Goal: Information Seeking & Learning: Learn about a topic

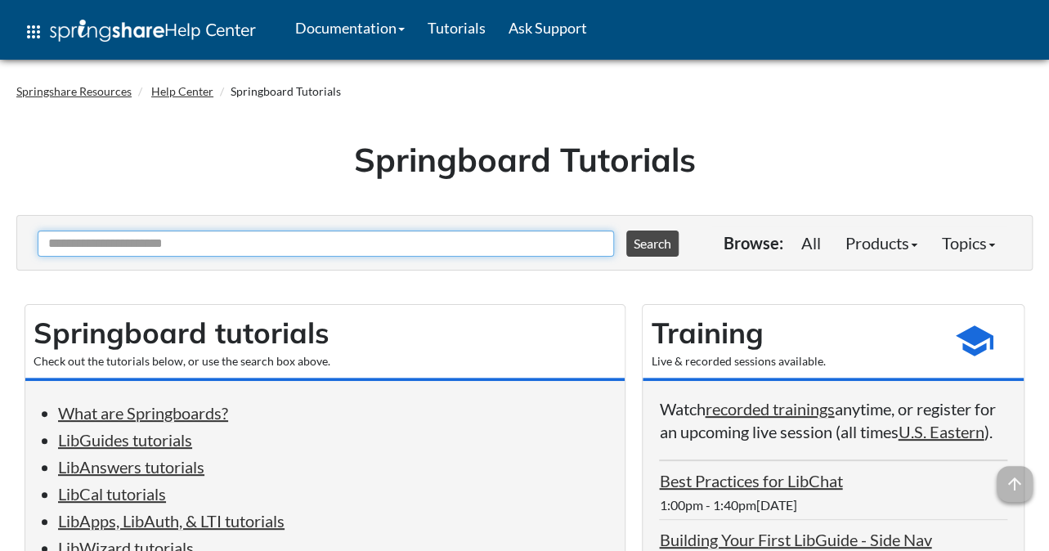
click at [360, 249] on input "Ask Another Question" at bounding box center [326, 244] width 577 height 26
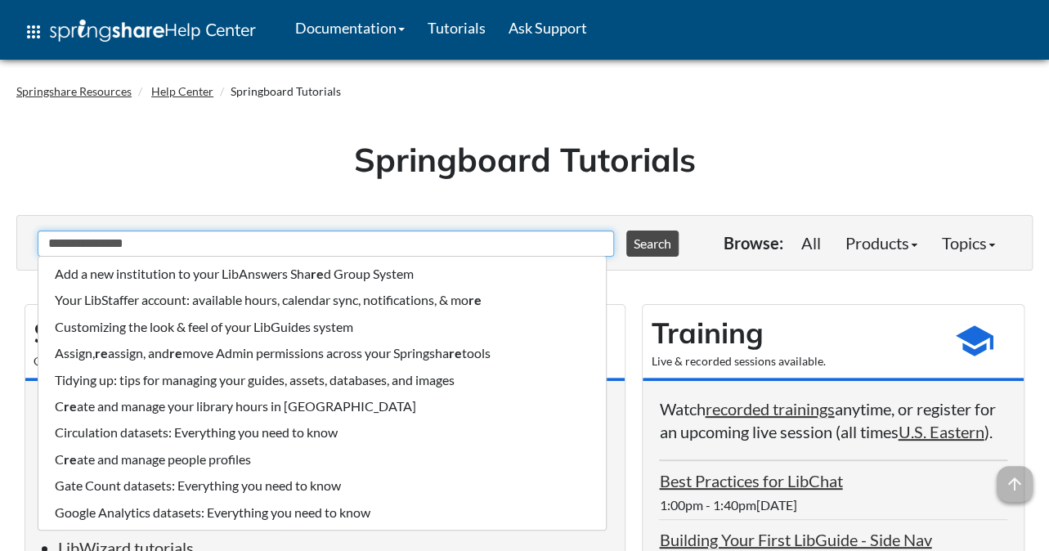
type input "**********"
click at [626, 231] on button "Search" at bounding box center [652, 244] width 52 height 26
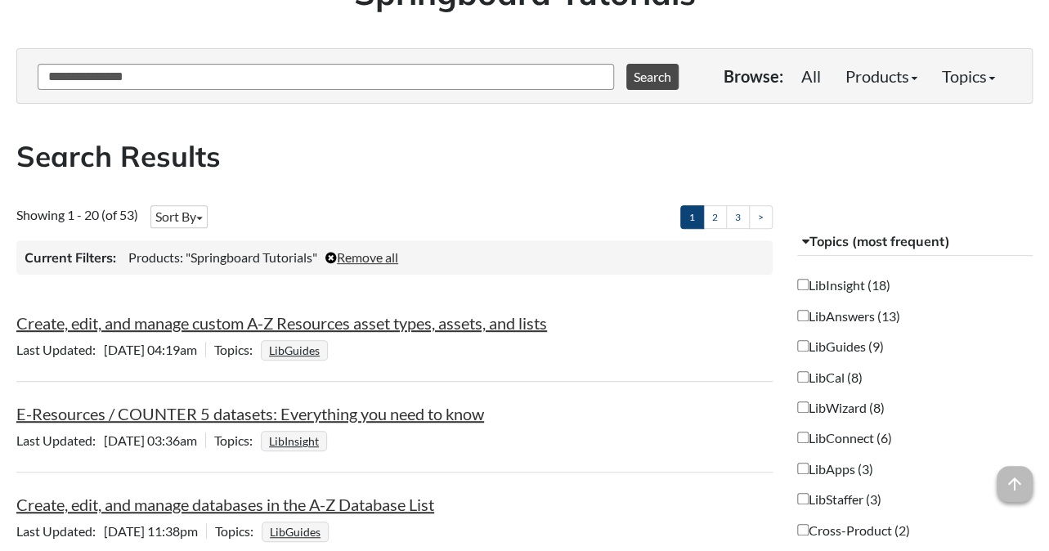
scroll to position [260, 0]
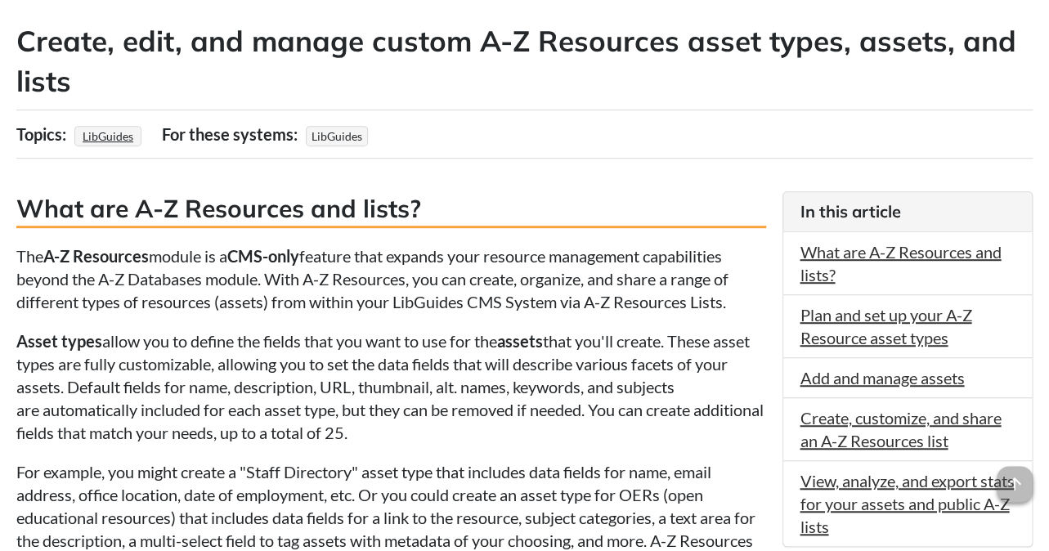
scroll to position [347, 0]
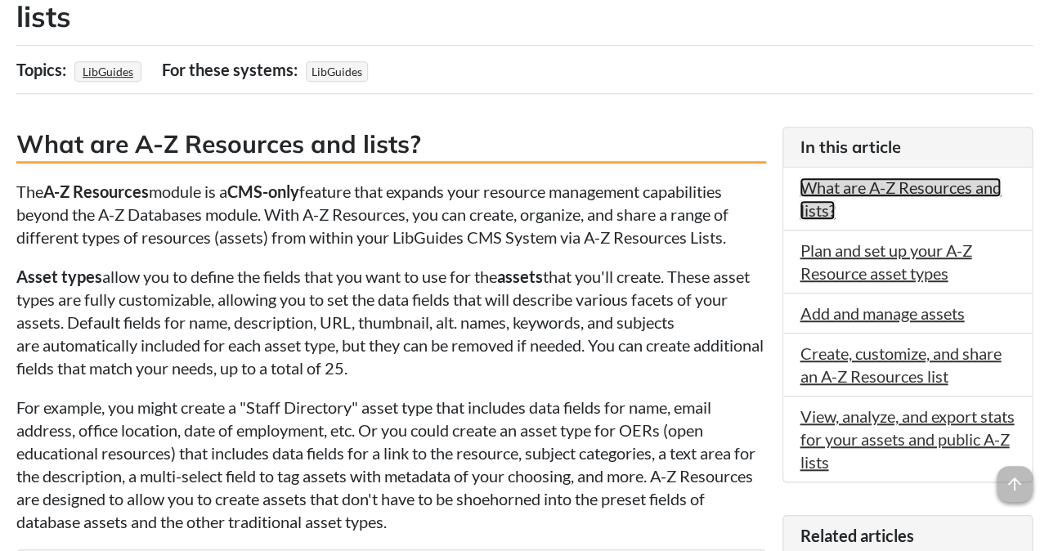
click at [846, 189] on link "What are A-Z Resources and lists?" at bounding box center [900, 198] width 201 height 43
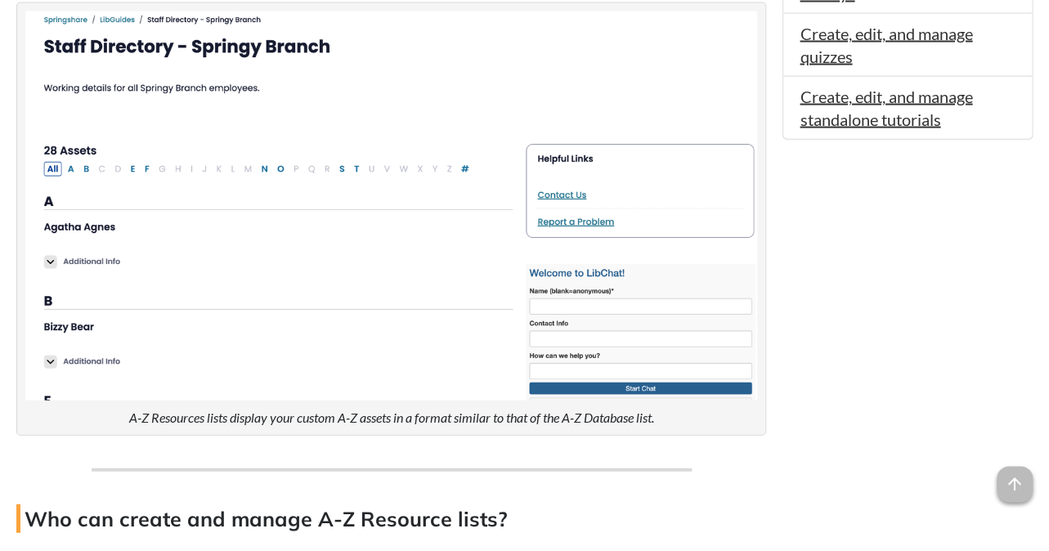
scroll to position [1253, 0]
